Goal: Information Seeking & Learning: Learn about a topic

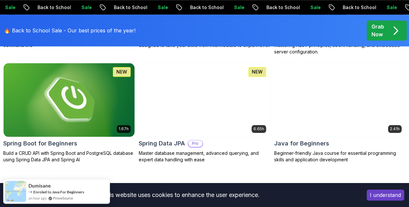
scroll to position [388, 0]
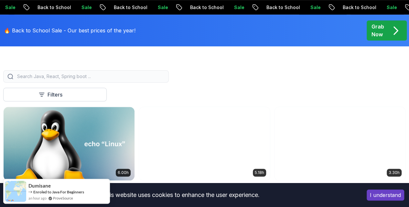
scroll to position [129, 0]
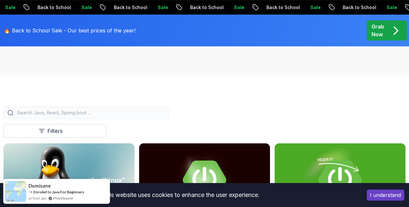
click at [165, 115] on input "search" at bounding box center [90, 112] width 149 height 6
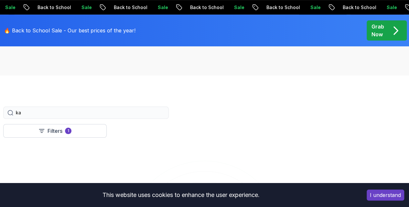
type input "k"
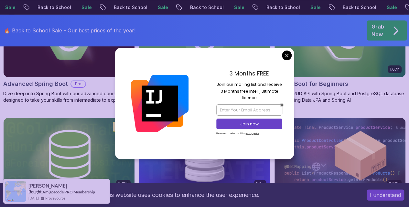
scroll to position [259, 0]
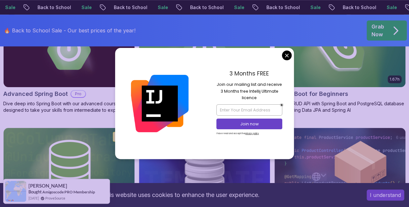
type input "spr"
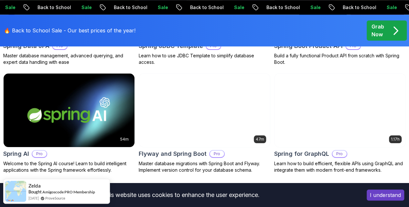
scroll to position [421, 0]
